Goal: Information Seeking & Learning: Learn about a topic

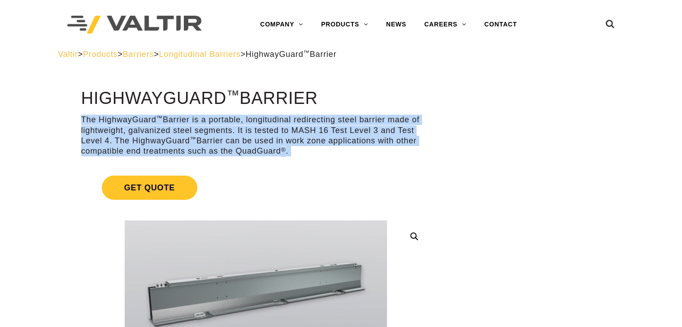
drag, startPoint x: 81, startPoint y: 119, endPoint x: 320, endPoint y: 164, distance: 242.7
copy div "**********"
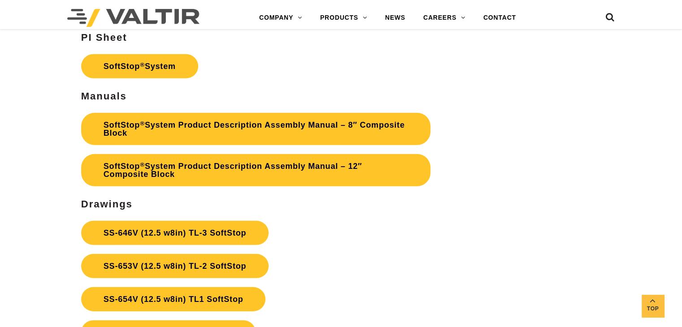
scroll to position [2651, 0]
